Goal: Check status: Check status

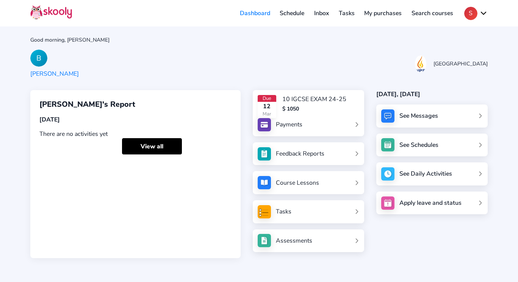
click at [229, 66] on div "B Bowen Zhang NPS International School" at bounding box center [258, 64] width 457 height 28
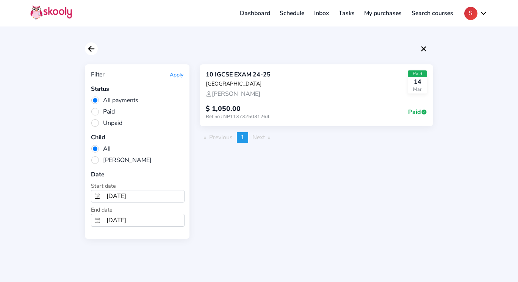
click at [91, 49] on icon "Arrow Back" at bounding box center [91, 48] width 9 height 9
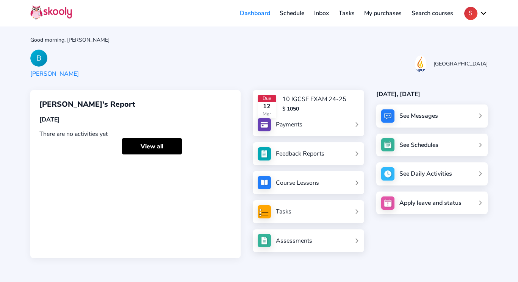
click at [306, 128] on link "Payments" at bounding box center [309, 124] width 102 height 13
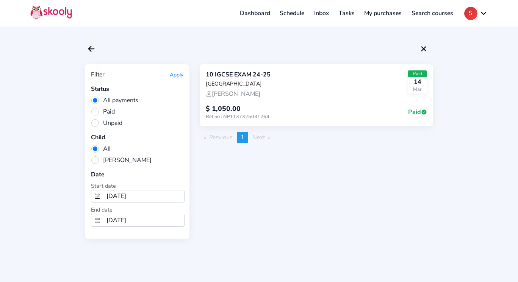
click at [253, 138] on li "Next page" at bounding box center [261, 137] width 26 height 11
click at [418, 45] on div at bounding box center [259, 48] width 348 height 13
click at [422, 50] on icon "close" at bounding box center [423, 48] width 5 height 5
